Goal: Information Seeking & Learning: Check status

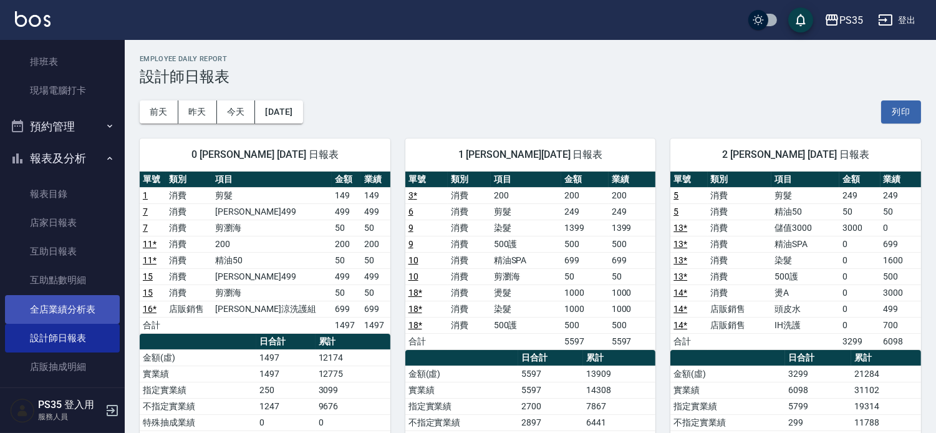
click at [89, 307] on link "全店業績分析表" at bounding box center [62, 309] width 115 height 29
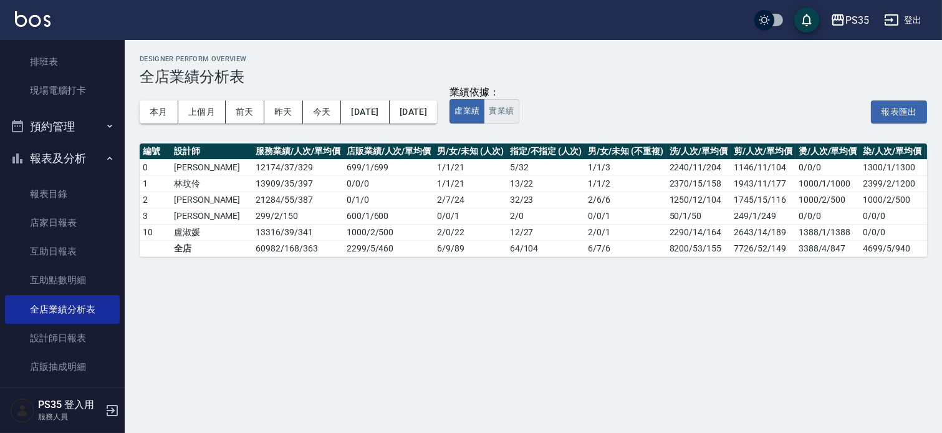
click at [519, 109] on button "實業績" at bounding box center [501, 111] width 35 height 24
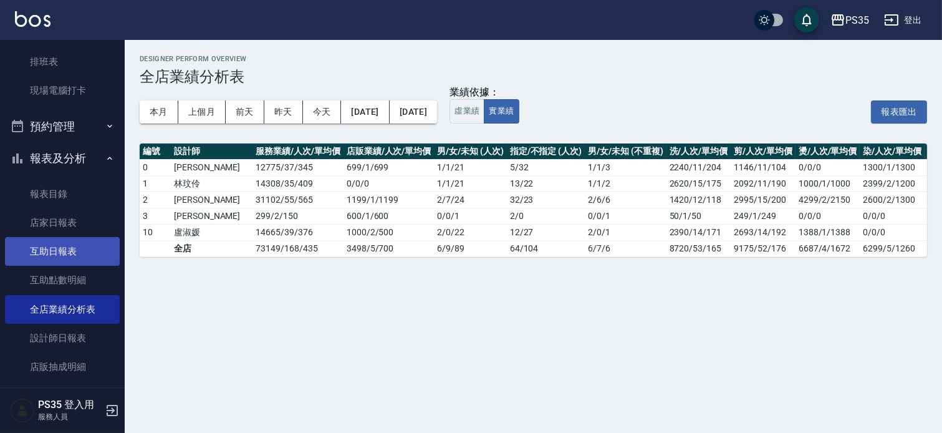
click at [55, 249] on link "互助日報表" at bounding box center [62, 251] width 115 height 29
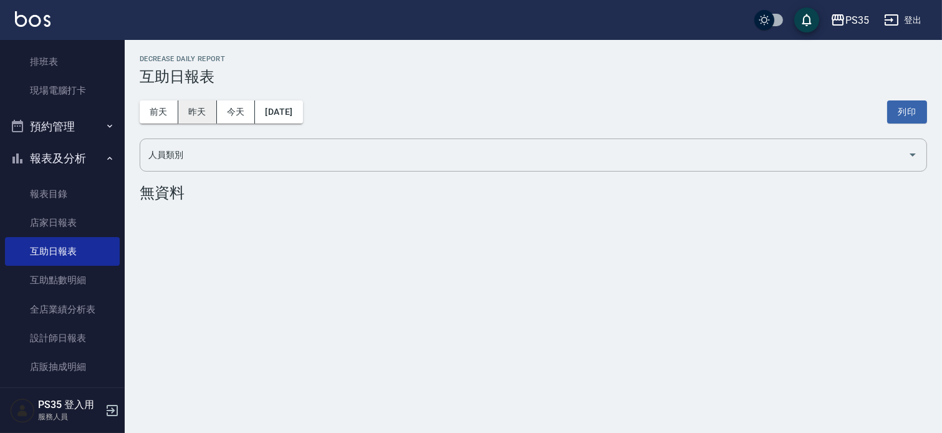
click at [197, 115] on button "昨天" at bounding box center [197, 111] width 39 height 23
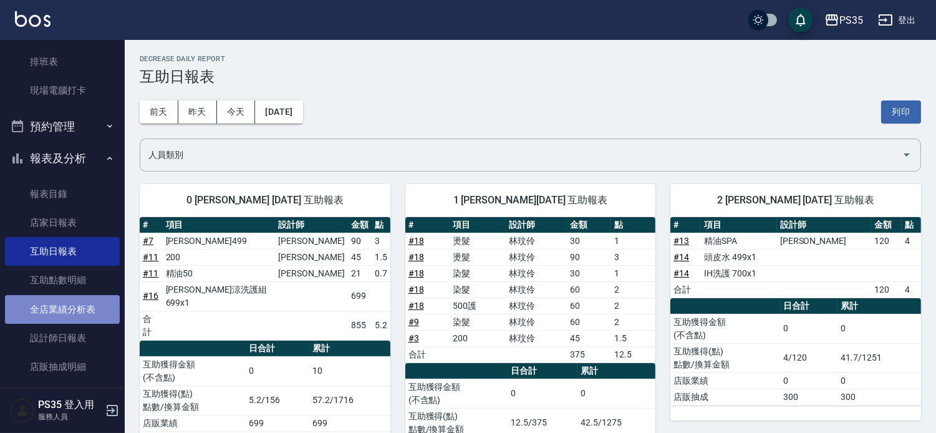
click at [90, 306] on link "全店業績分析表" at bounding box center [62, 309] width 115 height 29
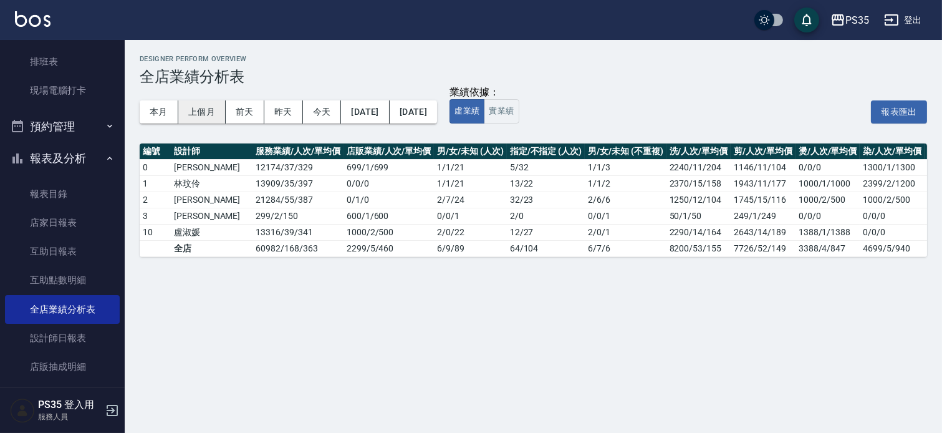
click at [195, 112] on button "上個月" at bounding box center [201, 111] width 47 height 23
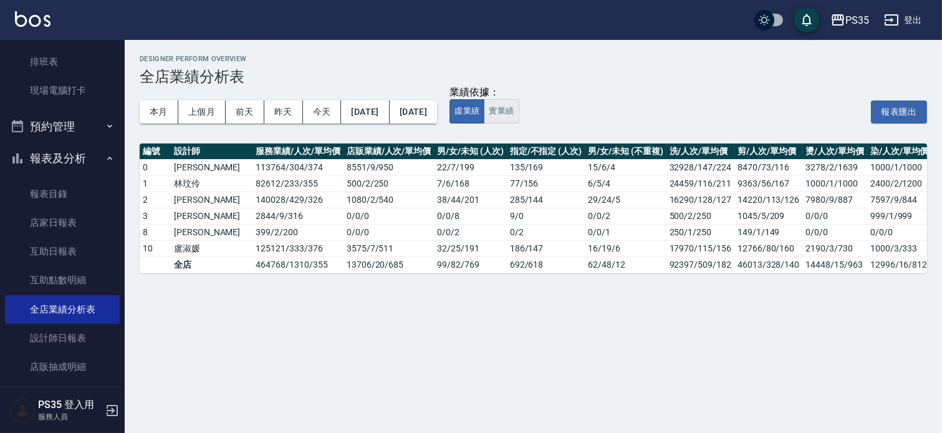
click at [519, 114] on button "實業績" at bounding box center [501, 111] width 35 height 24
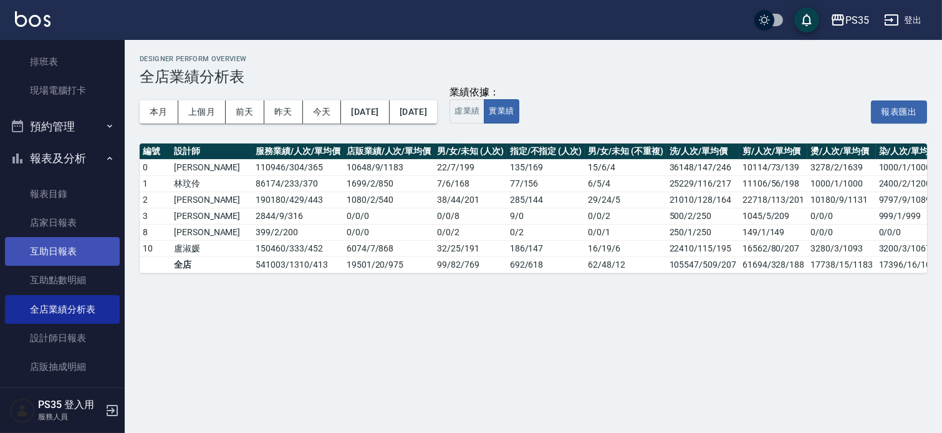
click at [52, 262] on link "互助日報表" at bounding box center [62, 251] width 115 height 29
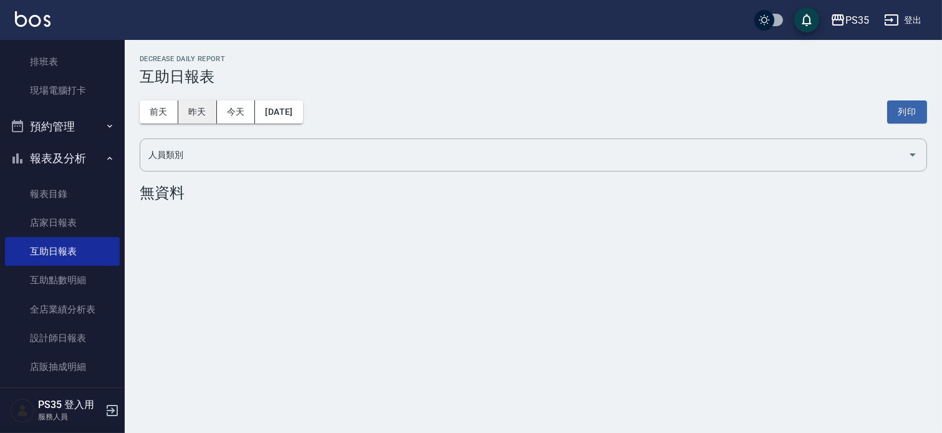
click at [206, 113] on button "昨天" at bounding box center [197, 111] width 39 height 23
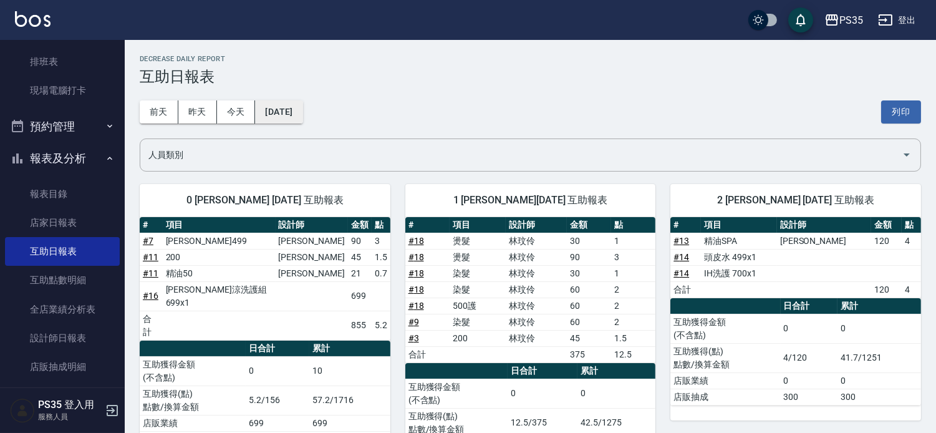
click at [302, 115] on button "[DATE]" at bounding box center [278, 111] width 47 height 23
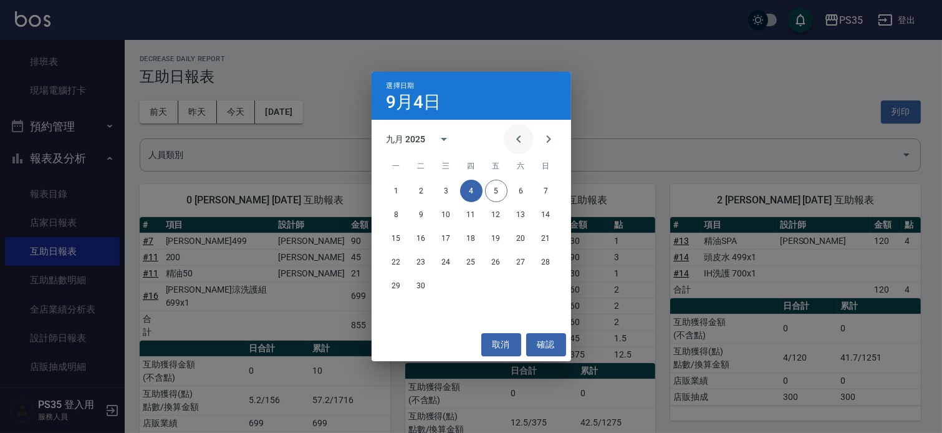
click at [516, 142] on icon "Previous month" at bounding box center [518, 139] width 15 height 15
click at [546, 284] on button "31" at bounding box center [546, 285] width 22 height 22
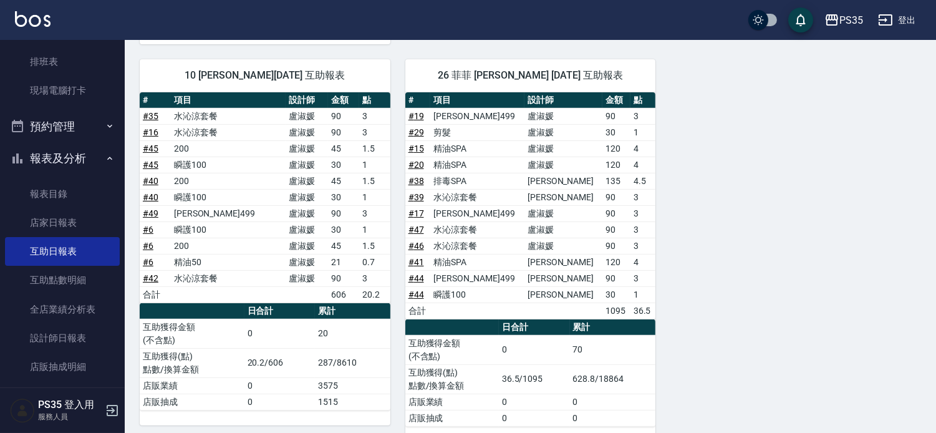
scroll to position [738, 0]
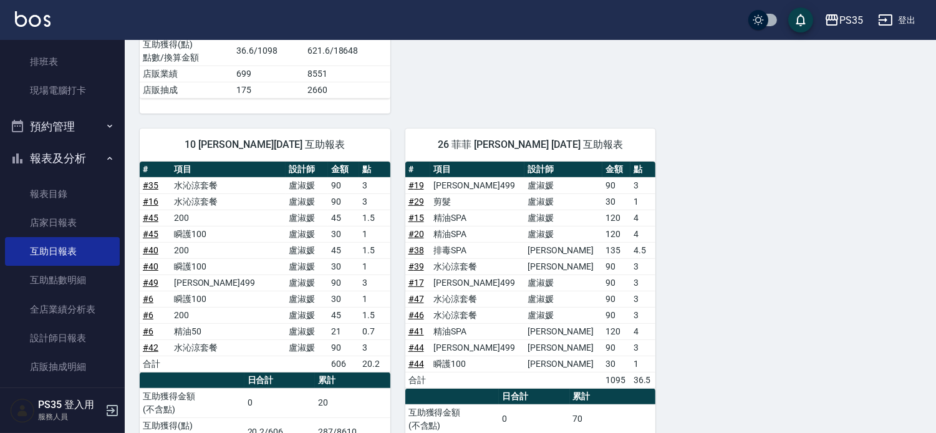
click at [879, 19] on icon "button" at bounding box center [886, 19] width 14 height 11
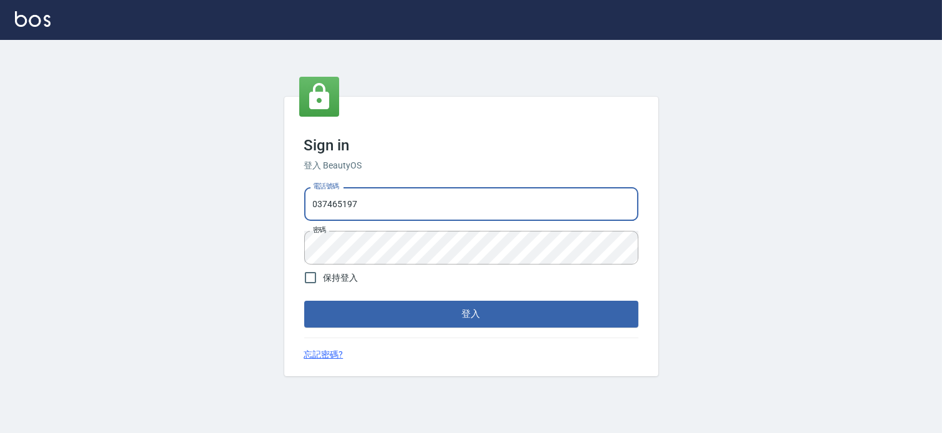
click at [388, 206] on input "037465197" at bounding box center [471, 204] width 334 height 34
type input "037692666"
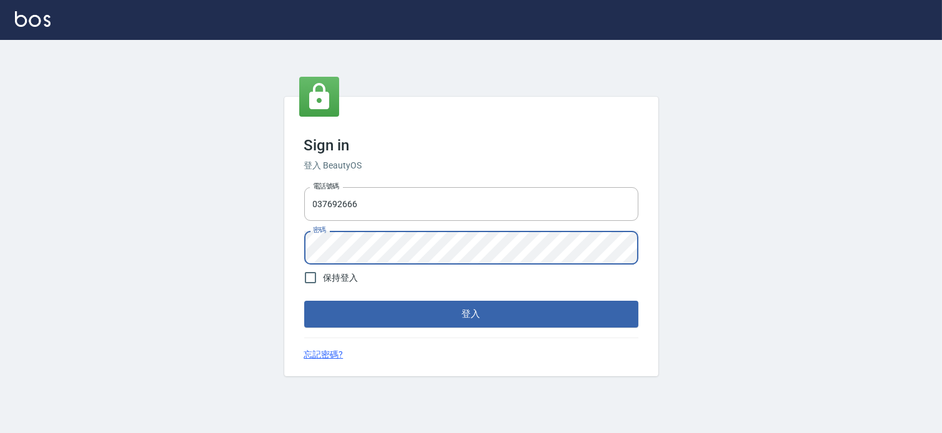
click at [304, 301] on button "登入" at bounding box center [471, 314] width 334 height 26
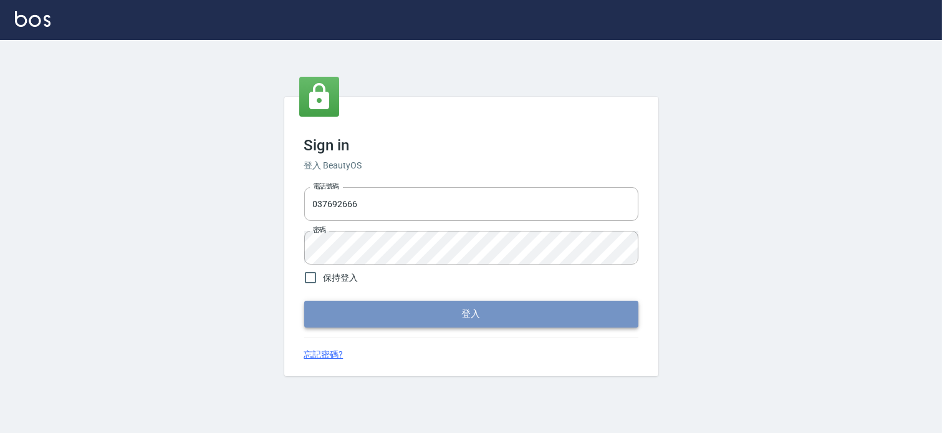
click at [425, 307] on button "登入" at bounding box center [471, 314] width 334 height 26
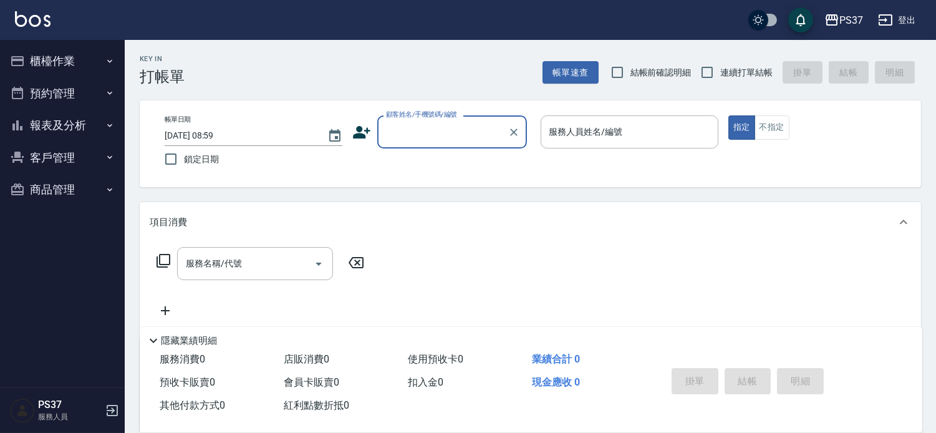
click at [65, 128] on button "報表及分析" at bounding box center [62, 125] width 115 height 32
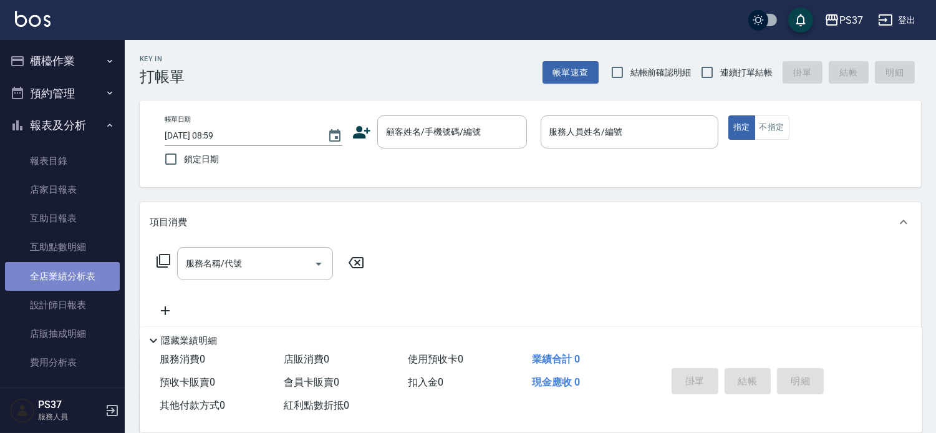
click at [64, 278] on link "全店業績分析表" at bounding box center [62, 276] width 115 height 29
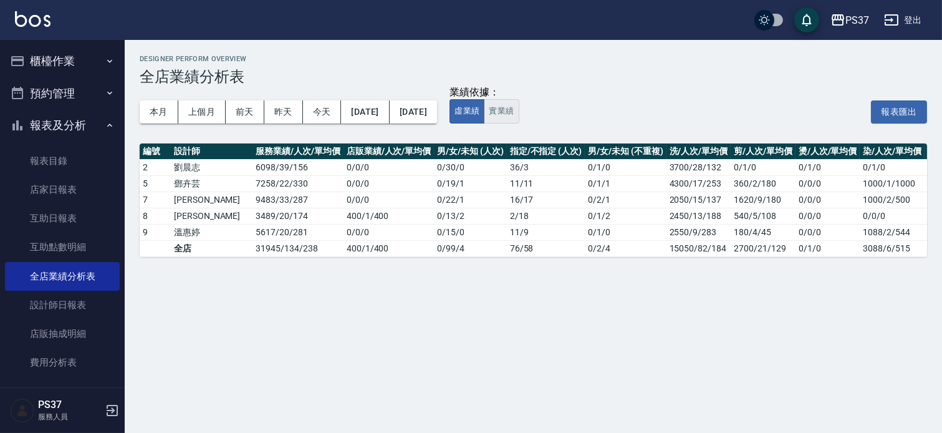
click at [519, 122] on button "實業績" at bounding box center [501, 111] width 35 height 24
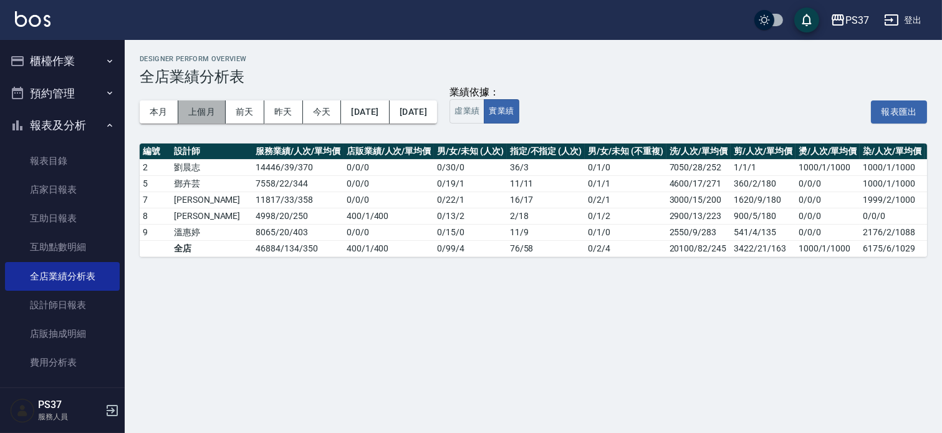
click at [188, 116] on button "上個月" at bounding box center [201, 111] width 47 height 23
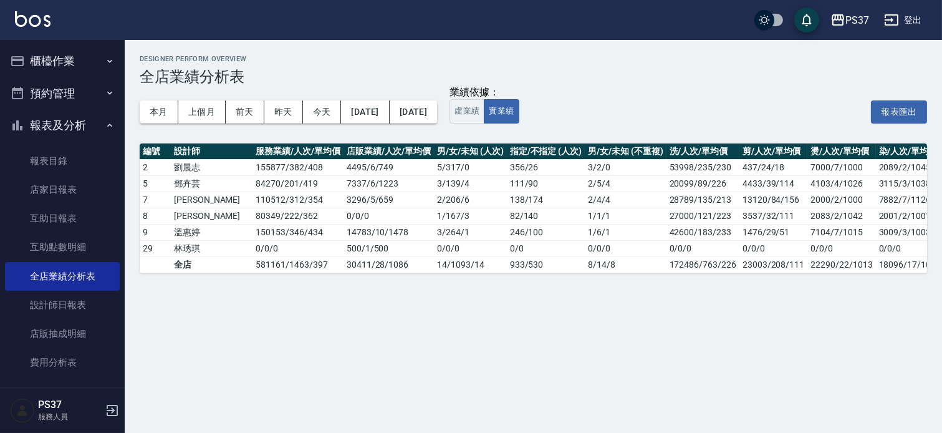
click at [437, 135] on div "本月 上個月 前天 昨天 今天 2025/08/01 2025/08/31" at bounding box center [288, 111] width 297 height 53
click at [77, 219] on link "互助日報表" at bounding box center [62, 218] width 115 height 29
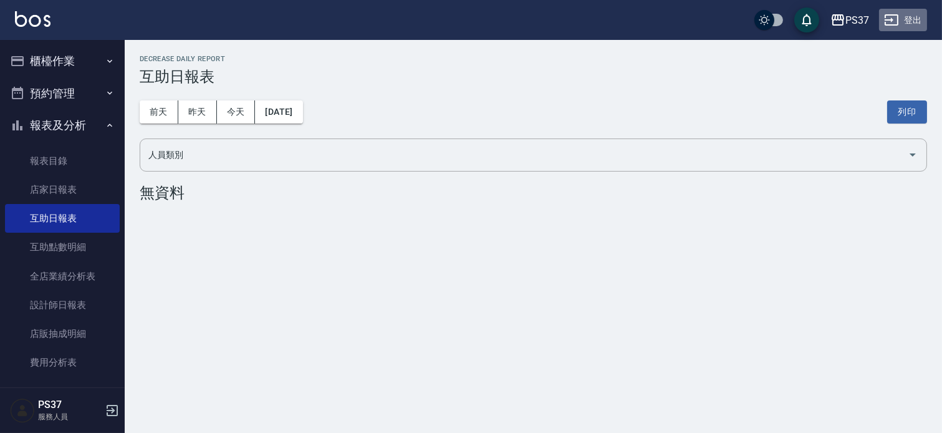
click at [909, 26] on button "登出" at bounding box center [903, 20] width 48 height 23
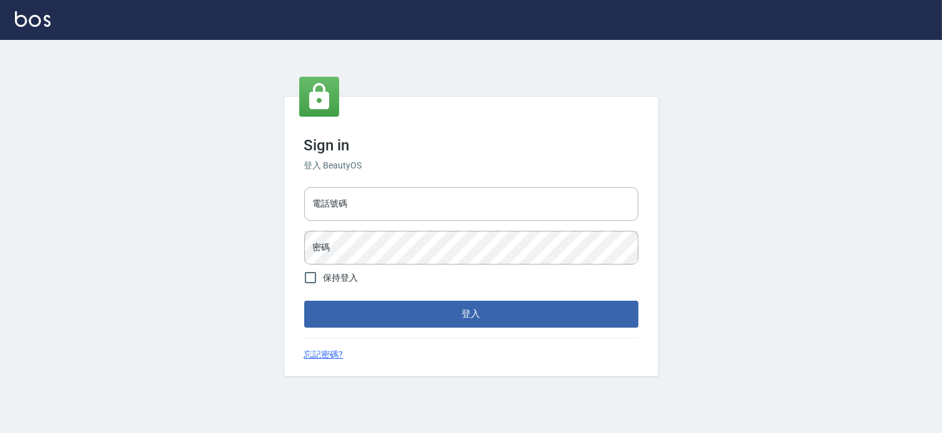
type input "037465197"
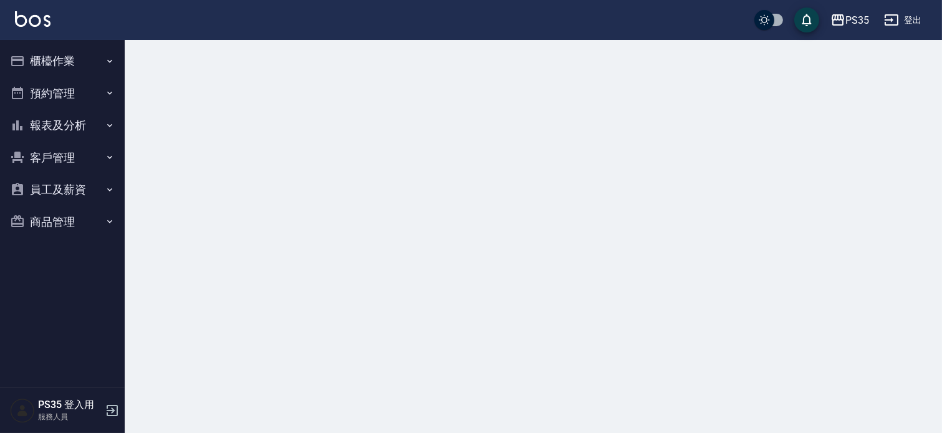
click at [72, 127] on button "報表及分析" at bounding box center [62, 125] width 115 height 32
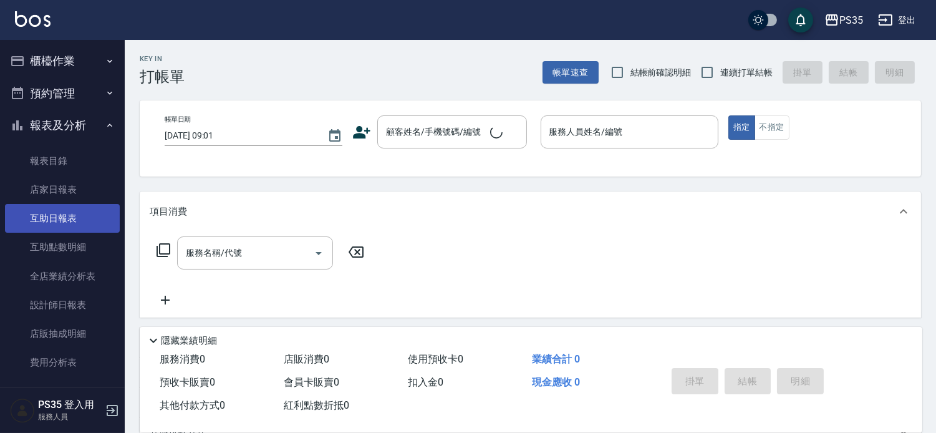
click at [72, 219] on link "互助日報表" at bounding box center [62, 218] width 115 height 29
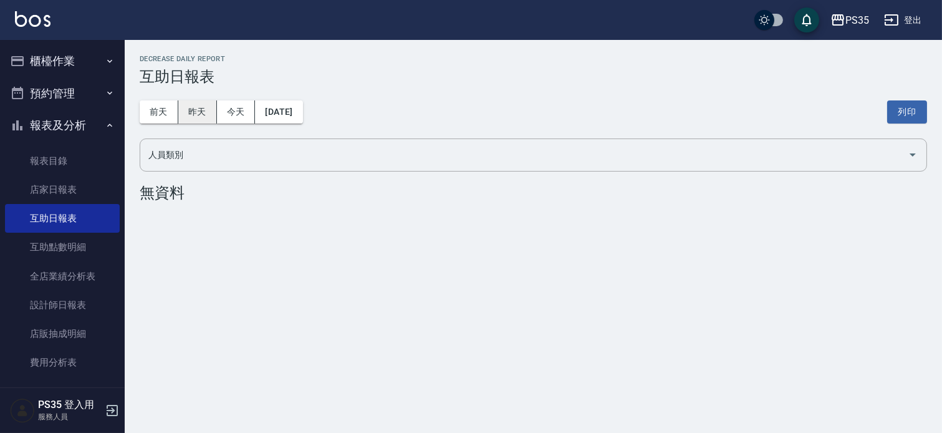
click at [200, 113] on button "昨天" at bounding box center [197, 111] width 39 height 23
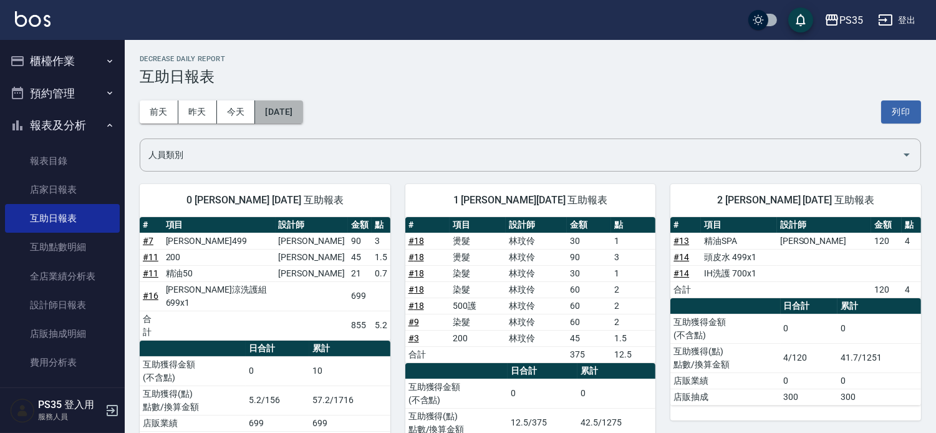
click at [270, 114] on button "[DATE]" at bounding box center [278, 111] width 47 height 23
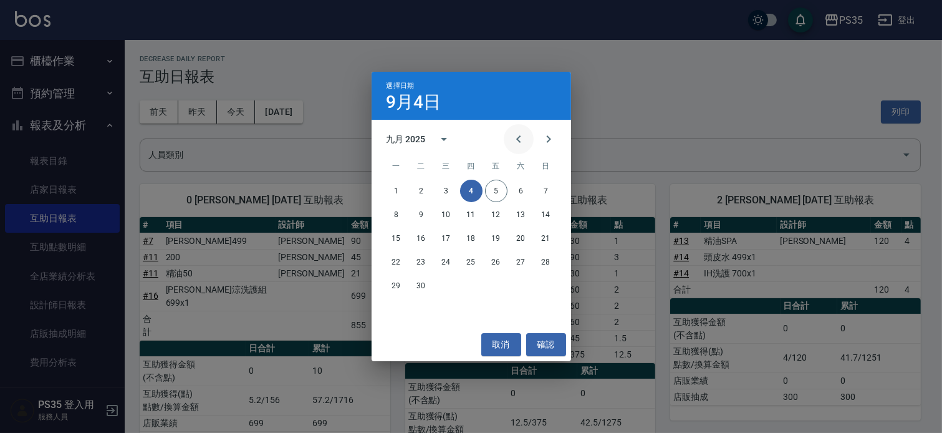
click at [516, 137] on icon "Previous month" at bounding box center [518, 138] width 4 height 7
click at [543, 283] on button "31" at bounding box center [546, 285] width 22 height 22
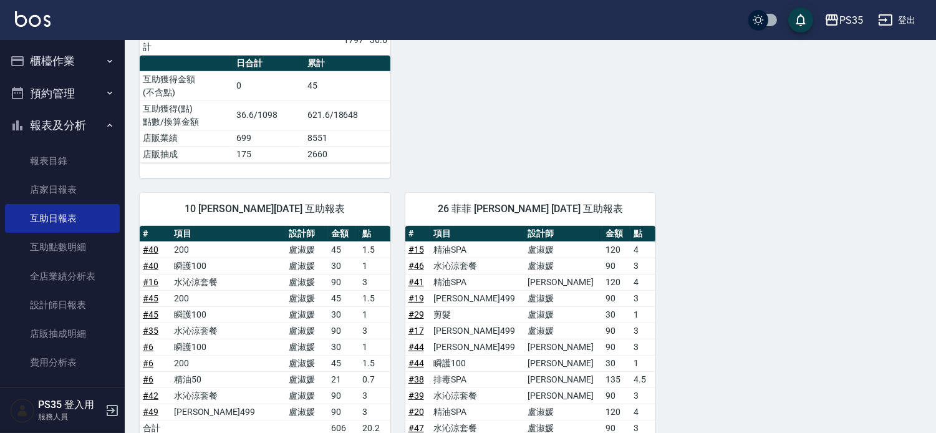
scroll to position [808, 0]
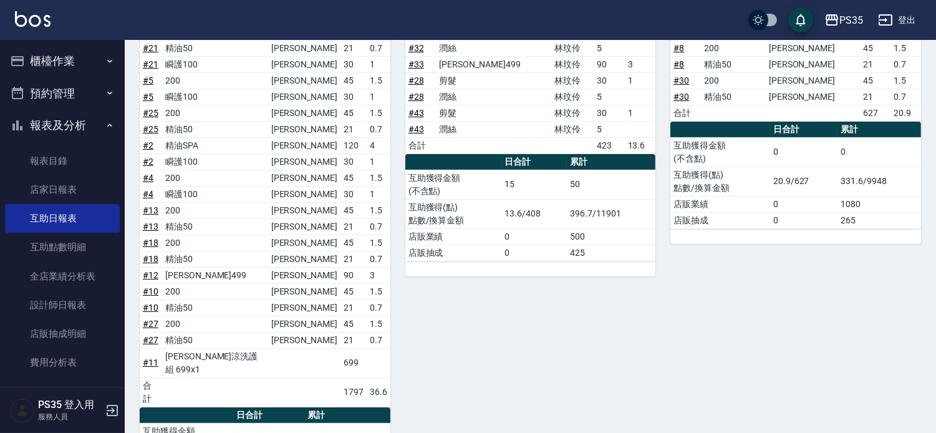
scroll to position [0, 0]
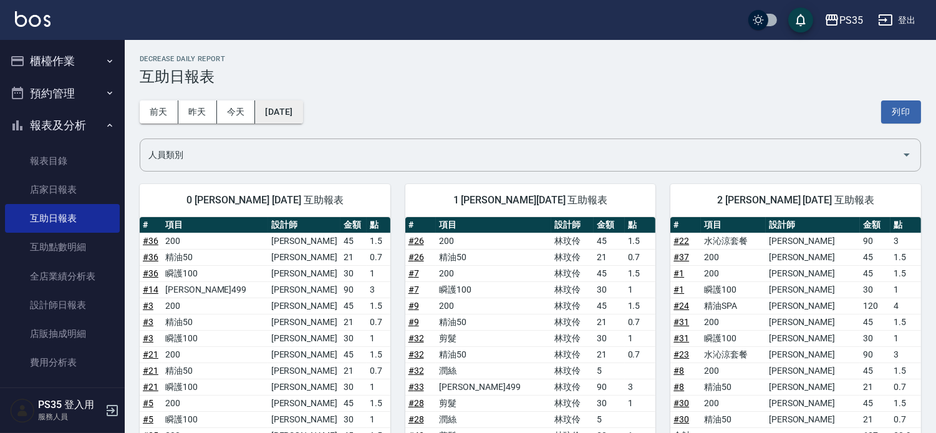
click at [297, 103] on button "[DATE]" at bounding box center [278, 111] width 47 height 23
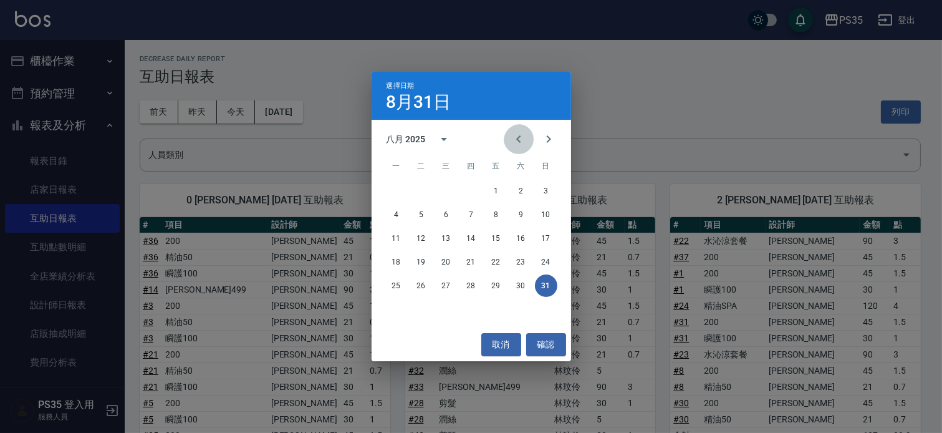
click at [518, 140] on icon "Previous month" at bounding box center [518, 139] width 15 height 15
click at [476, 285] on button "31" at bounding box center [471, 285] width 22 height 22
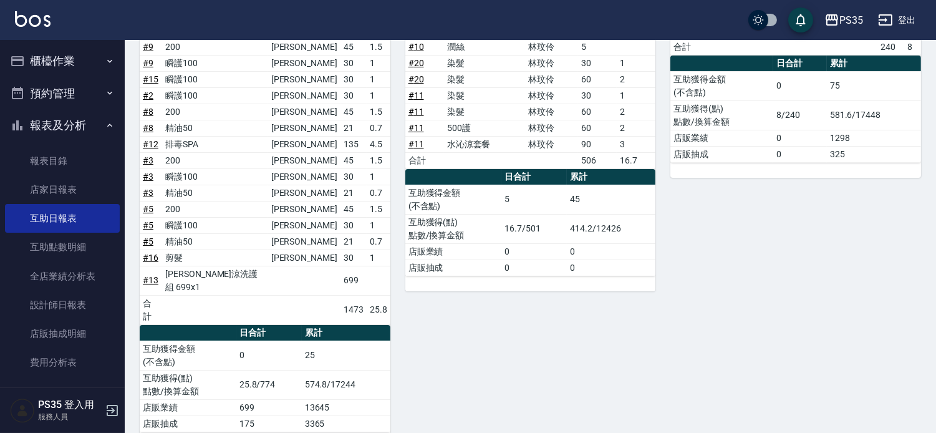
scroll to position [263, 0]
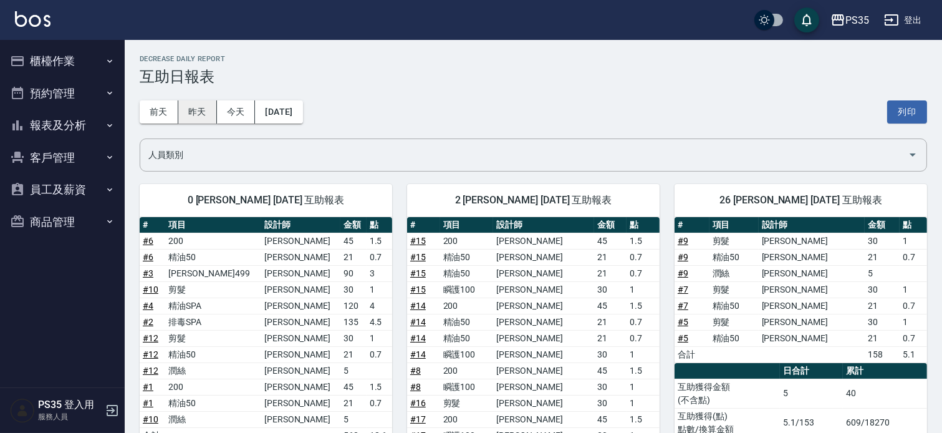
drag, startPoint x: 0, startPoint y: 0, endPoint x: 186, endPoint y: 120, distance: 221.1
click at [186, 120] on button "昨天" at bounding box center [197, 111] width 39 height 23
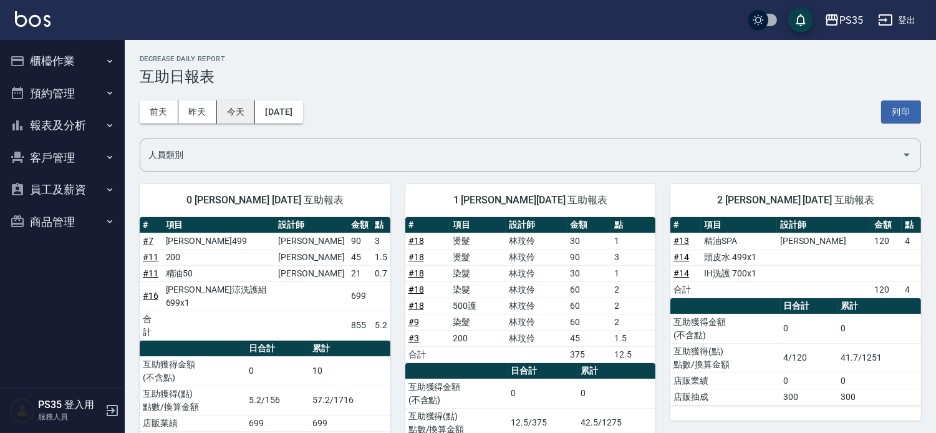
click at [247, 112] on button "今天" at bounding box center [236, 111] width 39 height 23
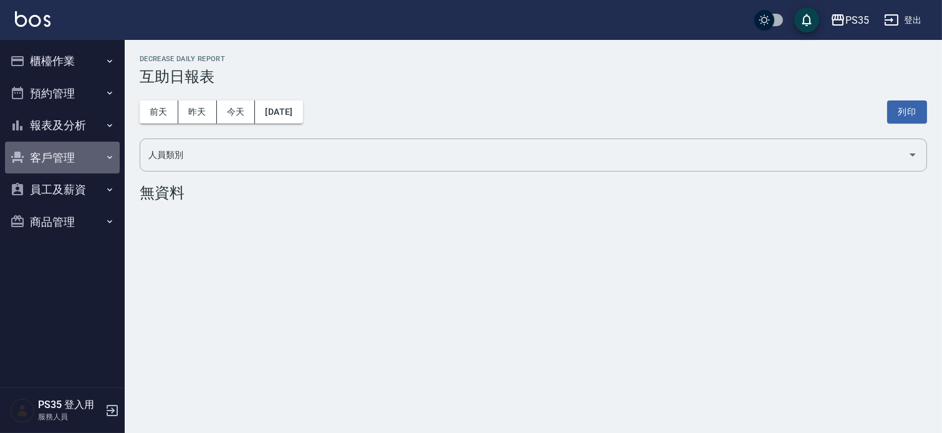
click at [73, 161] on button "客戶管理" at bounding box center [62, 158] width 115 height 32
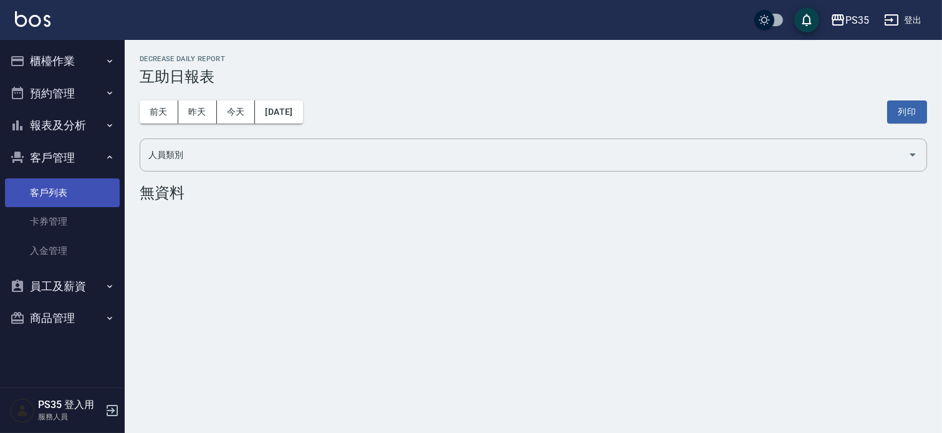
click at [66, 200] on link "客戶列表" at bounding box center [62, 192] width 115 height 29
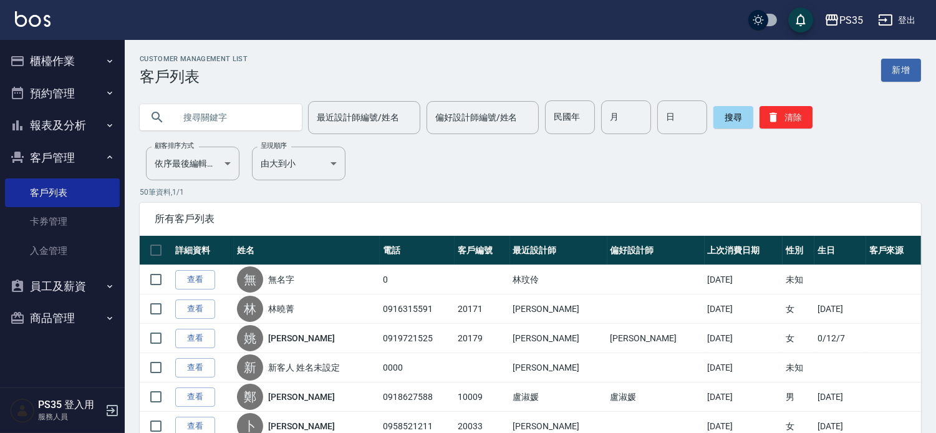
click at [69, 47] on button "櫃檯作業" at bounding box center [62, 61] width 115 height 32
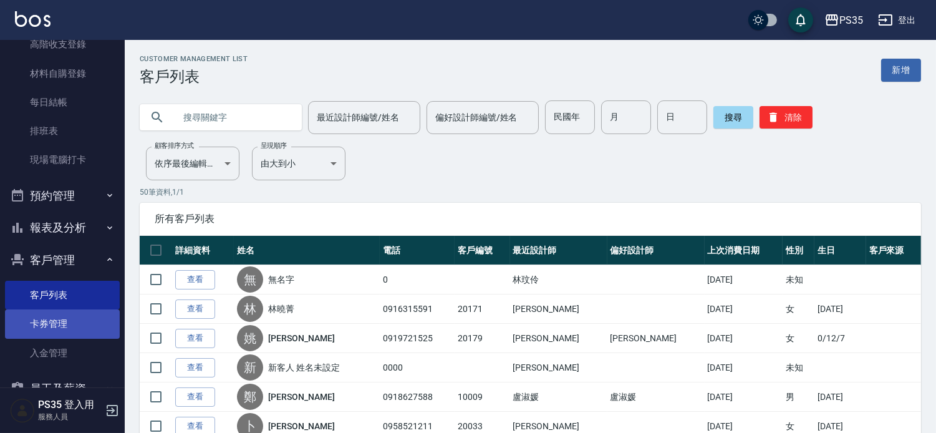
scroll to position [201, 0]
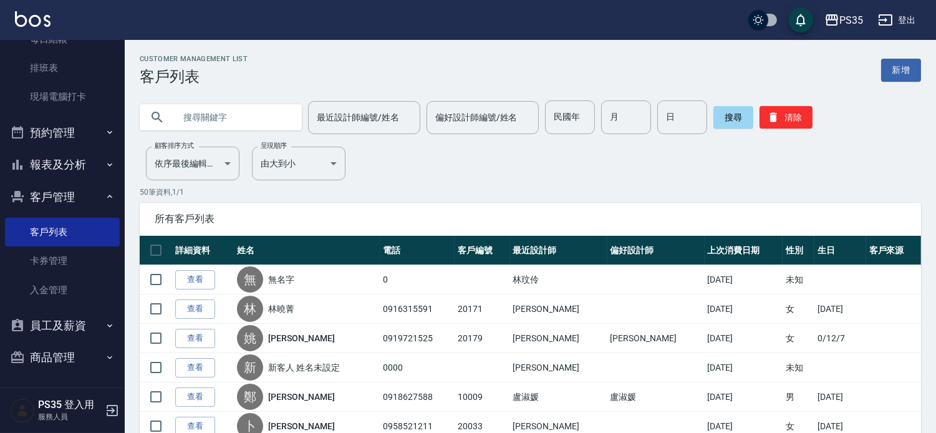
click at [58, 170] on button "報表及分析" at bounding box center [62, 164] width 115 height 32
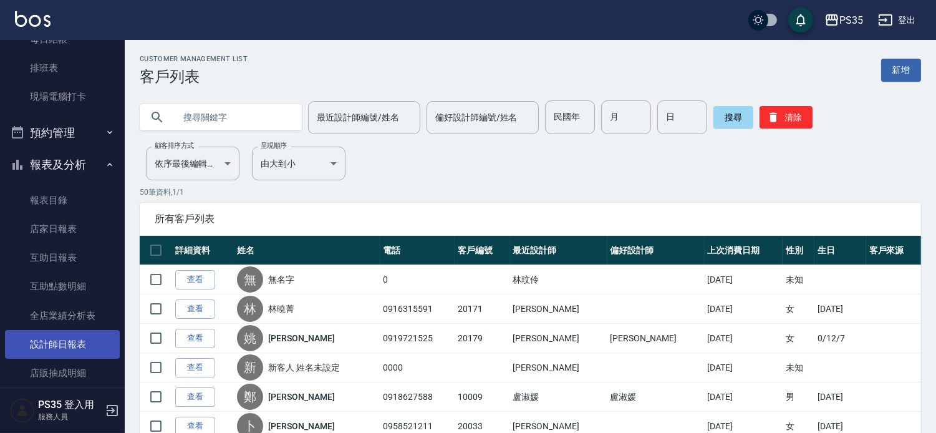
click at [69, 345] on link "設計師日報表" at bounding box center [62, 344] width 115 height 29
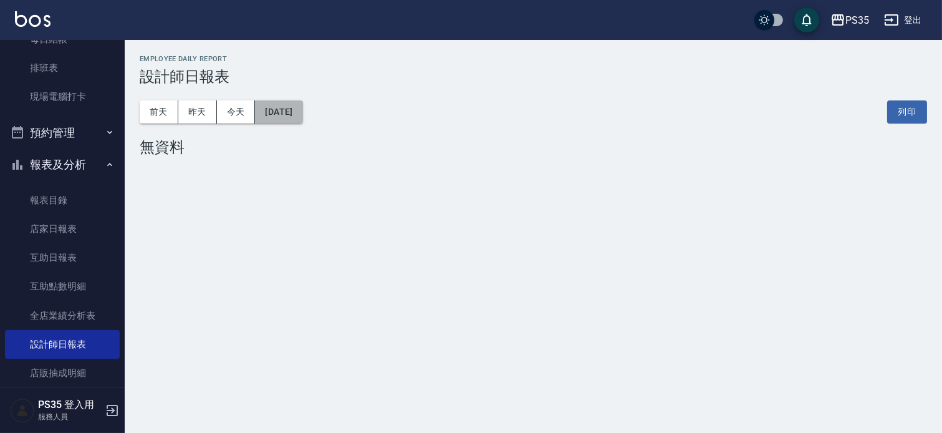
click at [300, 110] on button "[DATE]" at bounding box center [278, 111] width 47 height 23
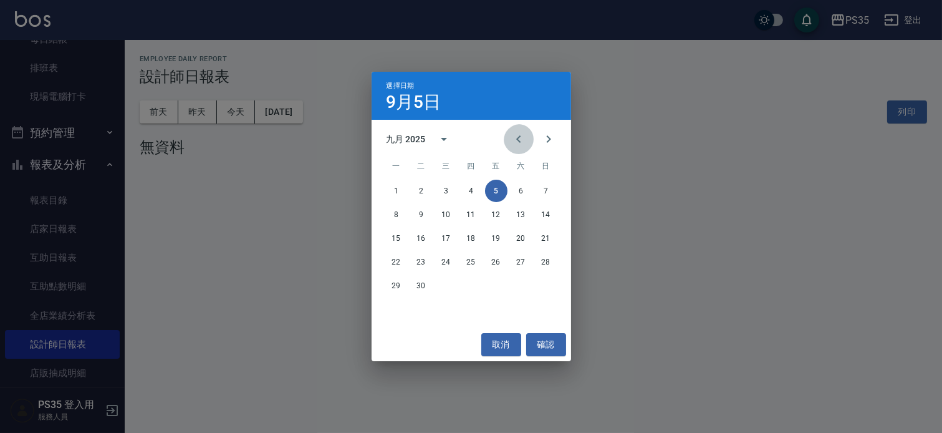
click at [513, 143] on icon "Previous month" at bounding box center [518, 139] width 15 height 15
click at [539, 284] on button "31" at bounding box center [546, 285] width 22 height 22
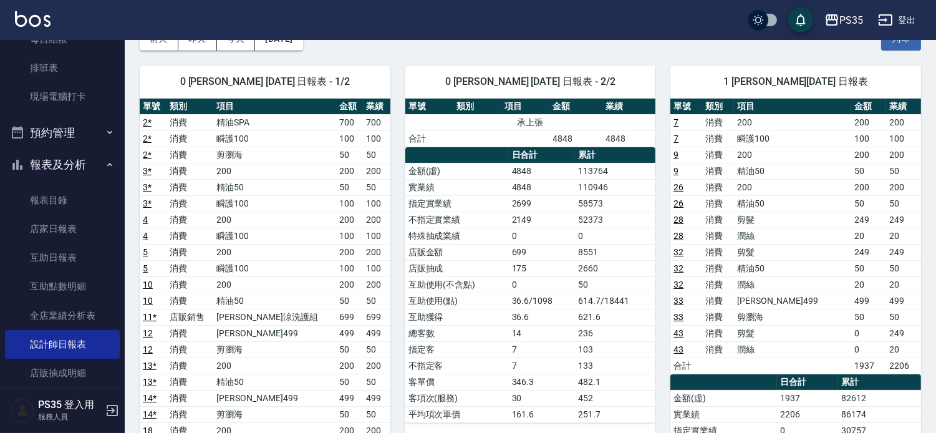
scroll to position [346, 0]
